Goal: Information Seeking & Learning: Learn about a topic

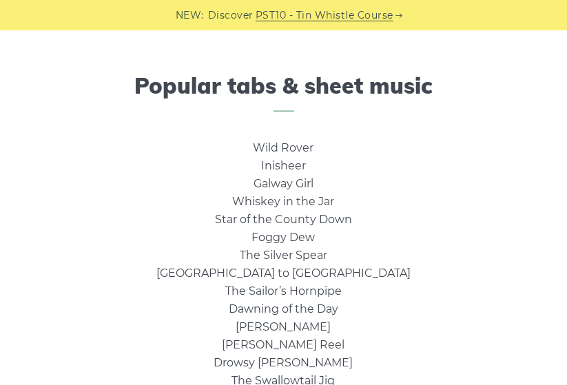
scroll to position [753, 0]
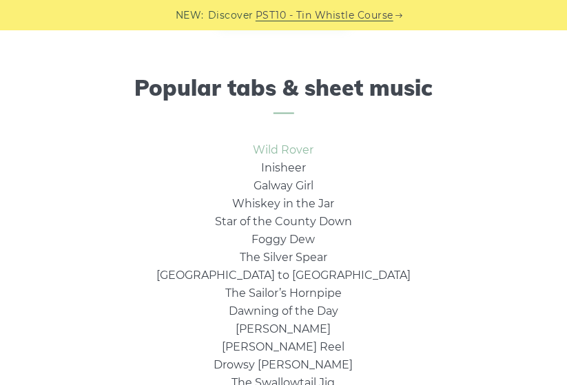
click at [294, 146] on link "Wild Rover" at bounding box center [284, 149] width 61 height 13
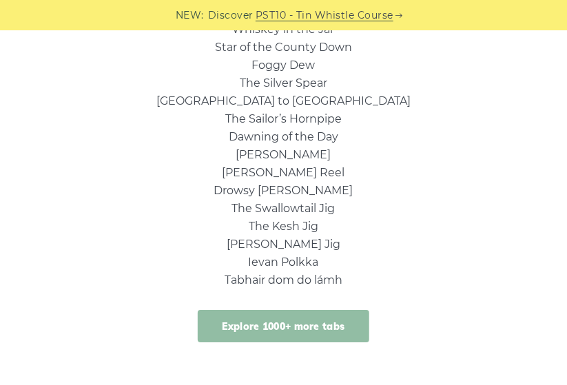
click at [340, 330] on link "Explore 1000+ more tabs" at bounding box center [284, 326] width 172 height 32
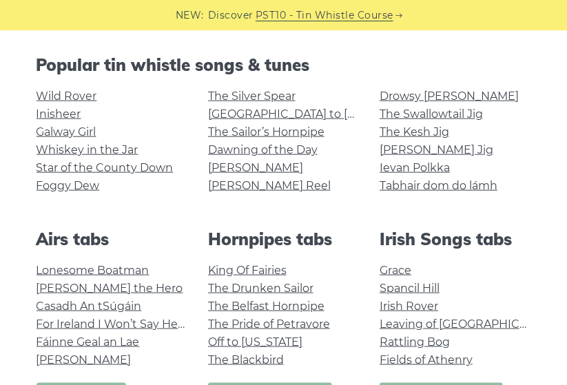
scroll to position [313, 0]
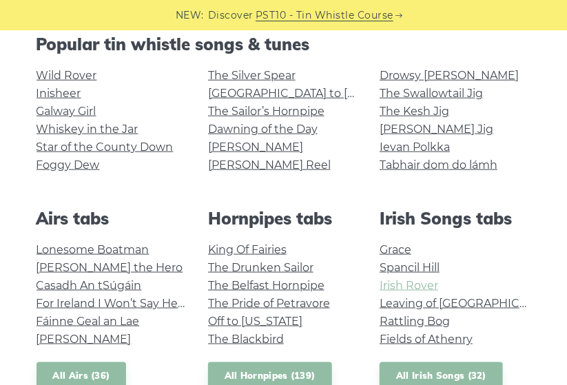
click at [427, 287] on link "Irish Rover" at bounding box center [409, 285] width 59 height 13
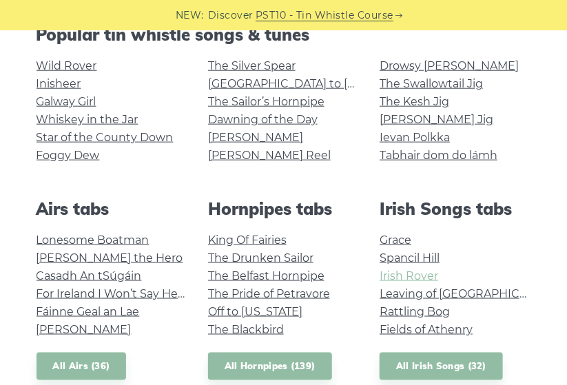
scroll to position [371, 0]
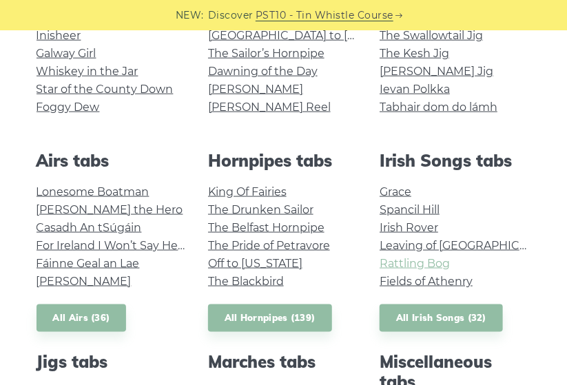
click at [438, 264] on link "Rattling Bog" at bounding box center [415, 263] width 70 height 13
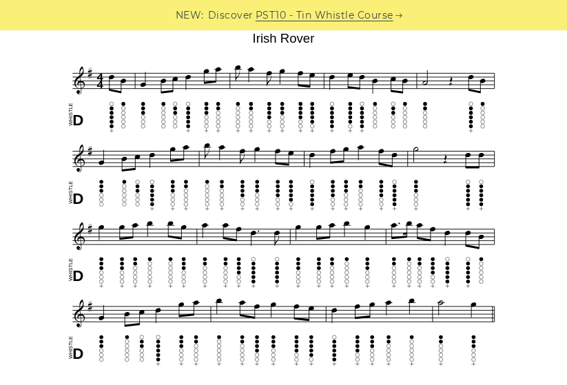
scroll to position [384, 0]
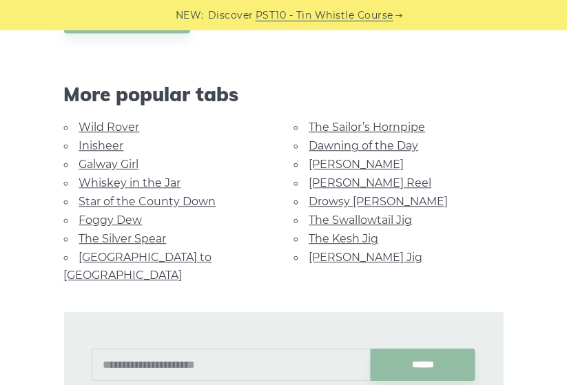
scroll to position [796, 0]
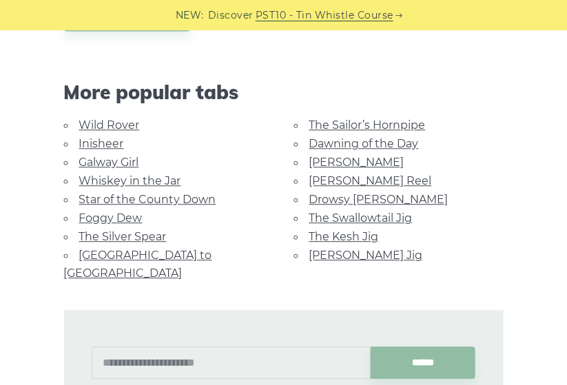
click at [165, 174] on link "Whiskey in the Jar" at bounding box center [130, 180] width 102 height 13
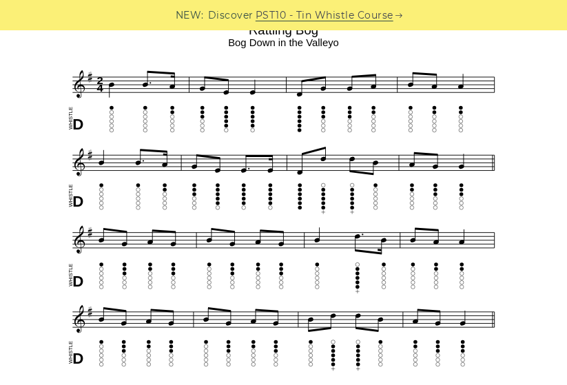
scroll to position [362, 0]
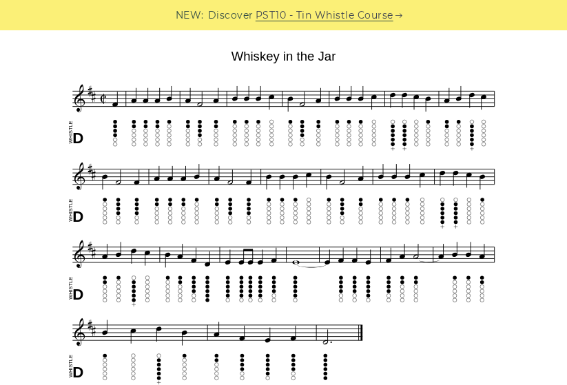
scroll to position [354, 0]
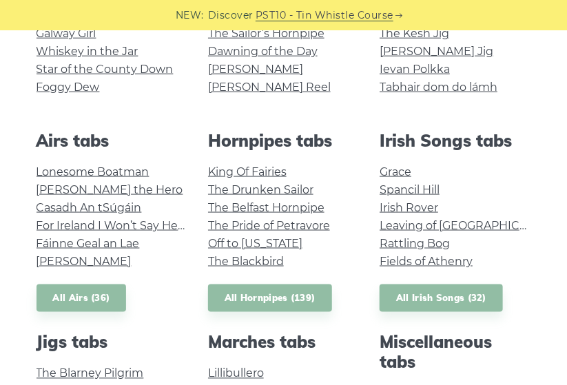
scroll to position [389, 0]
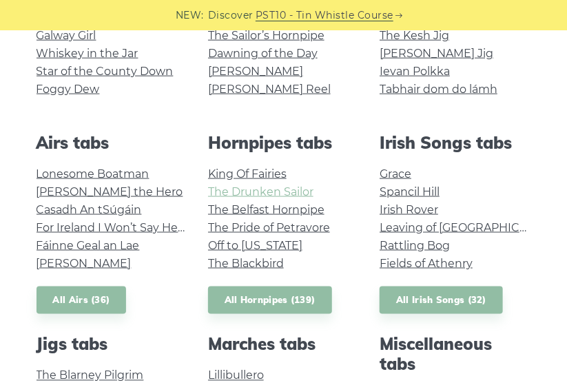
click at [301, 192] on link "The Drunken Sailor" at bounding box center [260, 191] width 105 height 13
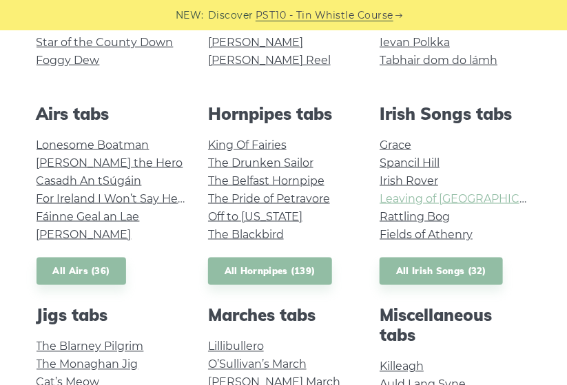
click at [483, 202] on link "Leaving of Liverpool" at bounding box center [469, 198] width 178 height 13
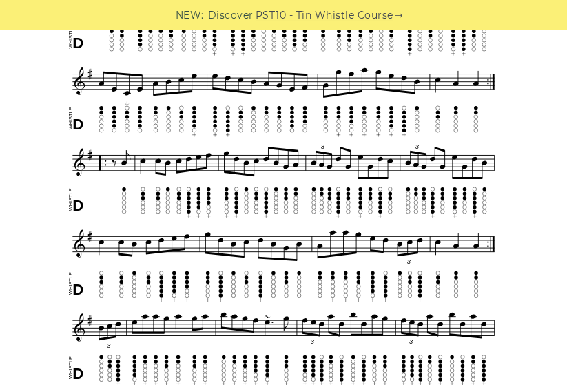
scroll to position [452, 0]
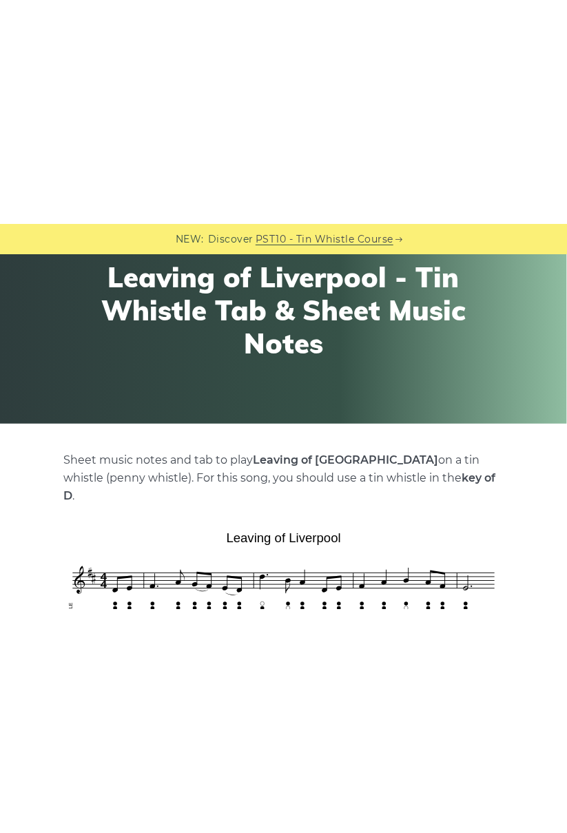
scroll to position [114, 0]
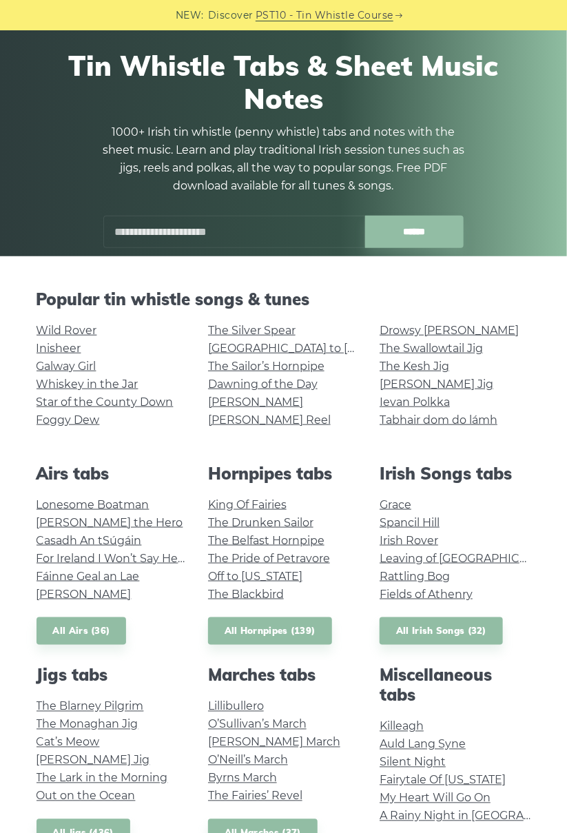
scroll to position [57, 0]
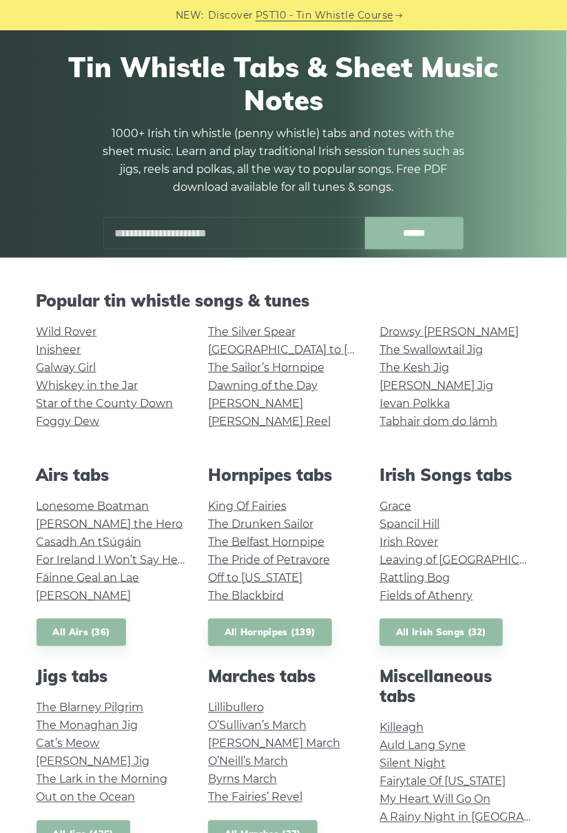
click at [276, 217] on input "text" at bounding box center [234, 233] width 262 height 32
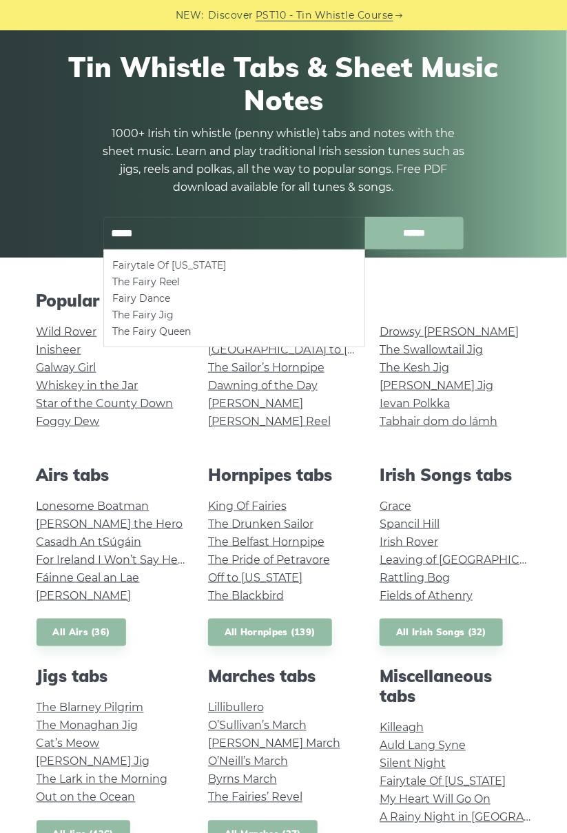
click at [197, 258] on li "Fairytale Of [US_STATE]" at bounding box center [234, 265] width 244 height 17
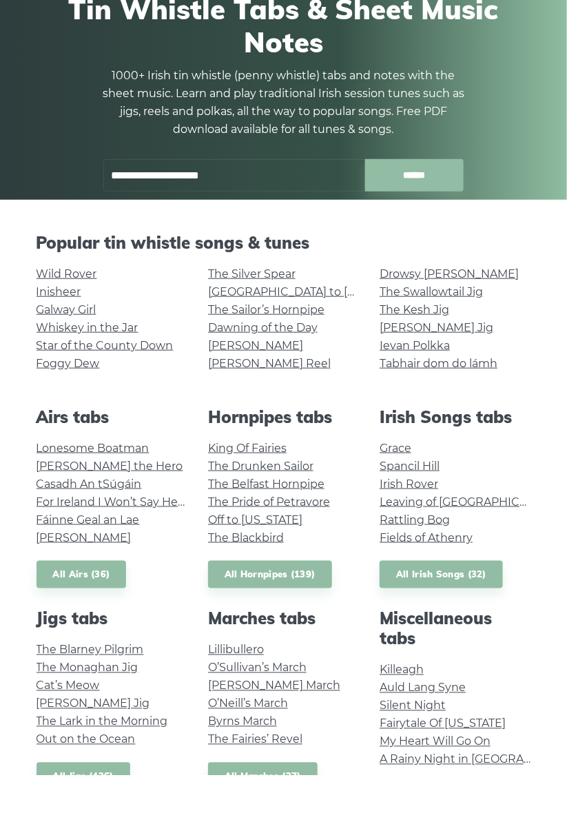
type input "**********"
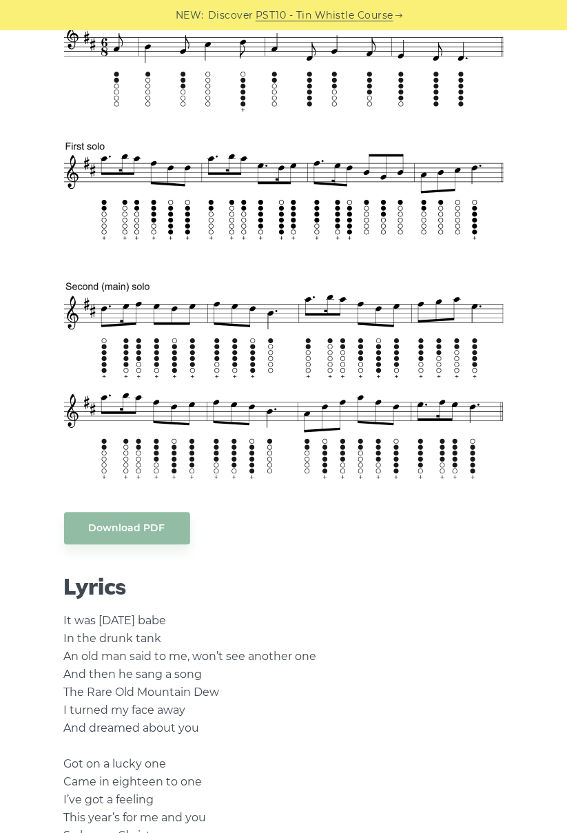
scroll to position [569, 0]
